Goal: Information Seeking & Learning: Check status

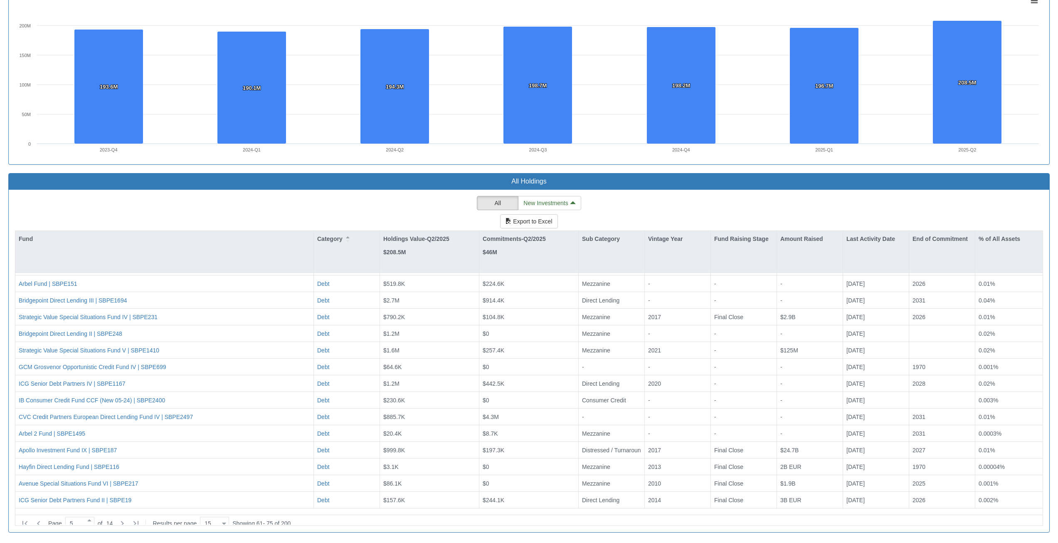
scroll to position [17, 1026]
